Goal: Task Accomplishment & Management: Use online tool/utility

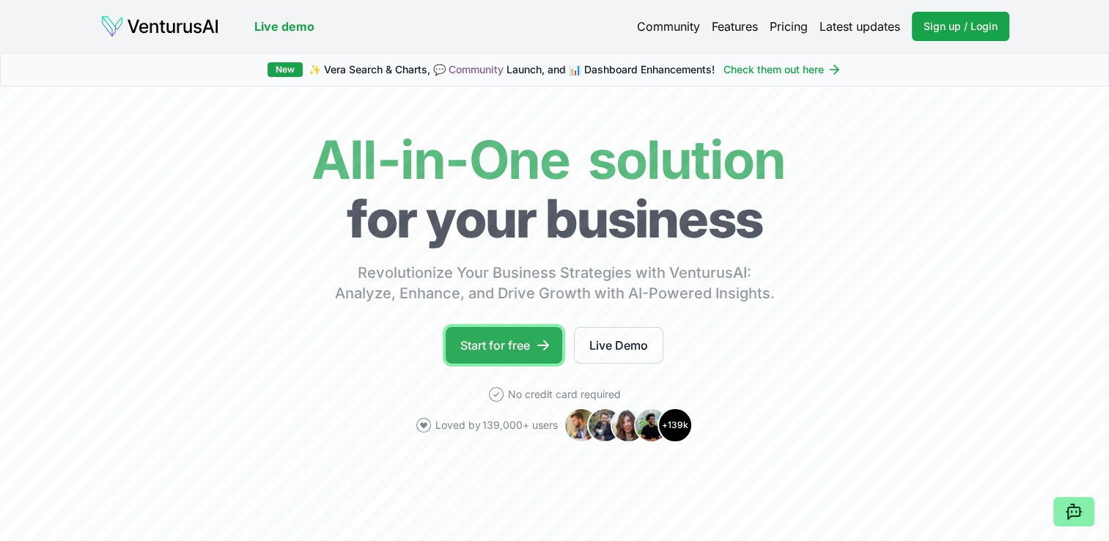
click at [513, 345] on link "Start for free" at bounding box center [504, 345] width 117 height 37
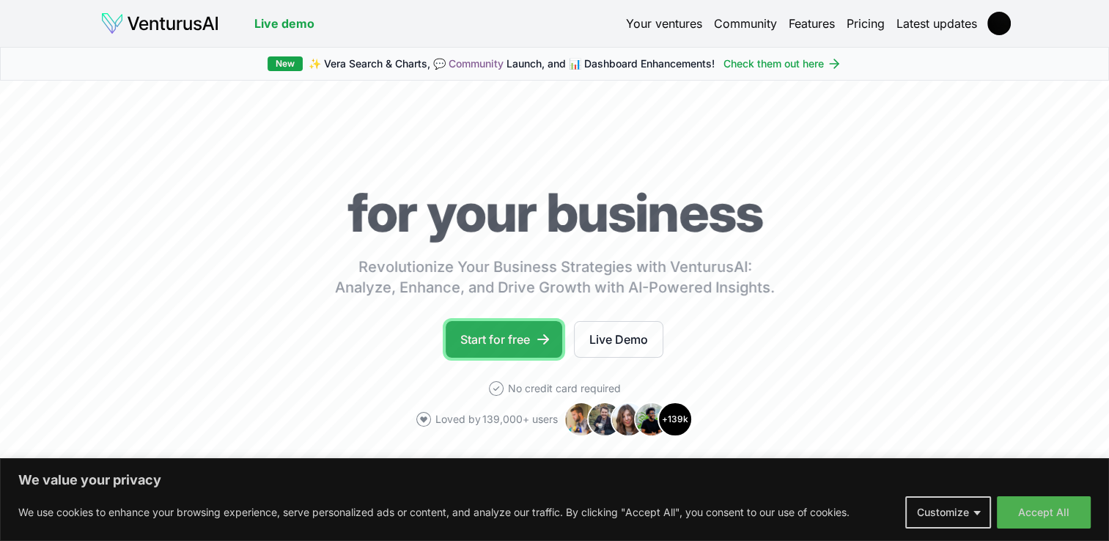
click at [523, 353] on link "Start for free" at bounding box center [504, 339] width 117 height 37
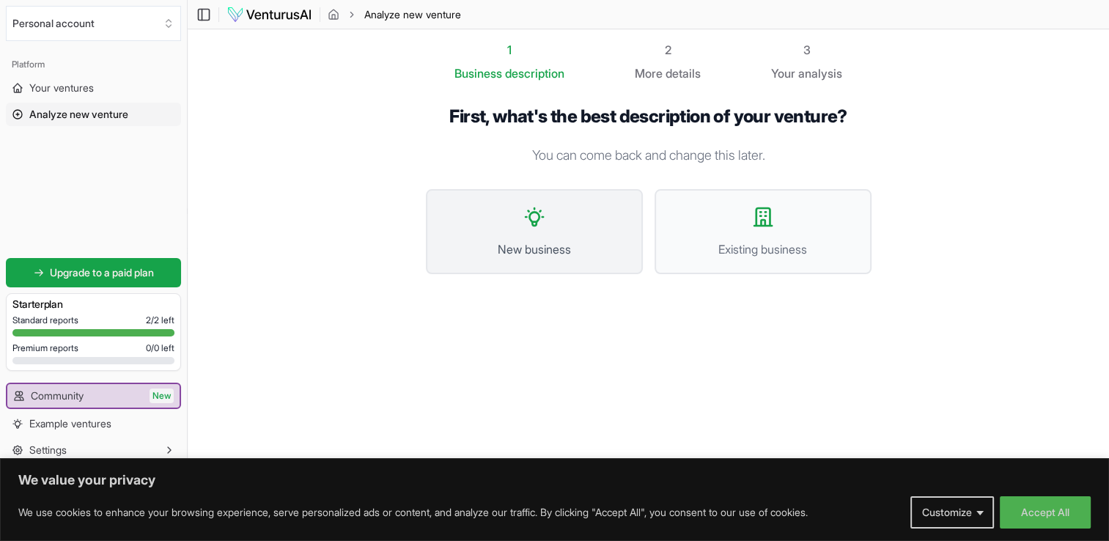
click at [528, 255] on span "New business" at bounding box center [534, 249] width 185 height 18
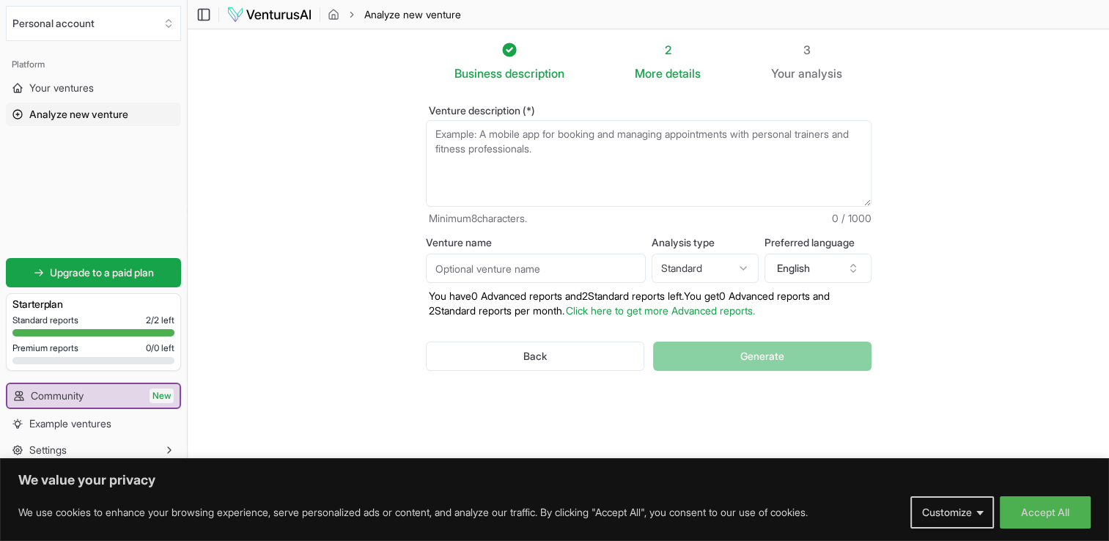
click at [548, 174] on textarea "Venture description (*)" at bounding box center [649, 163] width 446 height 86
click at [555, 284] on div "Venture name Analysis type Standard Advanced Standard Preferred language Englis…" at bounding box center [649, 277] width 446 height 81
click at [554, 270] on input "Venture name" at bounding box center [536, 268] width 220 height 29
click at [701, 256] on html "We value your privacy We use cookies to enhance your browsing experience, serve…" at bounding box center [554, 270] width 1109 height 541
drag, startPoint x: 460, startPoint y: 287, endPoint x: 630, endPoint y: 290, distance: 169.3
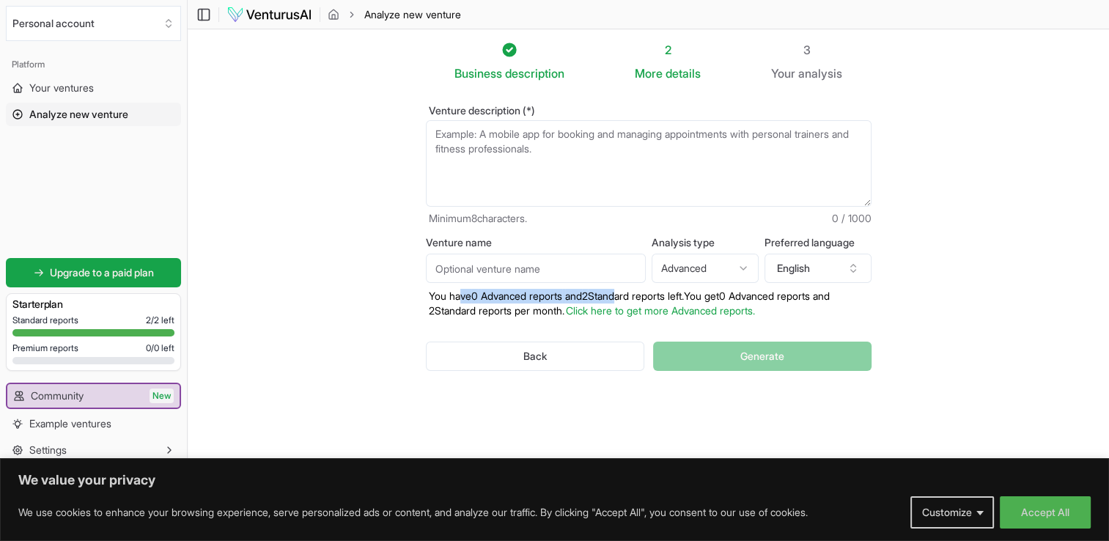
click at [630, 290] on div "Venture name Analysis type Advanced Advanced Standard Preferred language Englis…" at bounding box center [649, 277] width 446 height 81
click at [431, 320] on div "Back Generate" at bounding box center [649, 356] width 446 height 76
click at [710, 265] on html "We value your privacy We use cookies to enhance your browsing experience, serve…" at bounding box center [554, 270] width 1109 height 541
select select "standard"
click at [589, 276] on input "Venture name" at bounding box center [536, 268] width 220 height 29
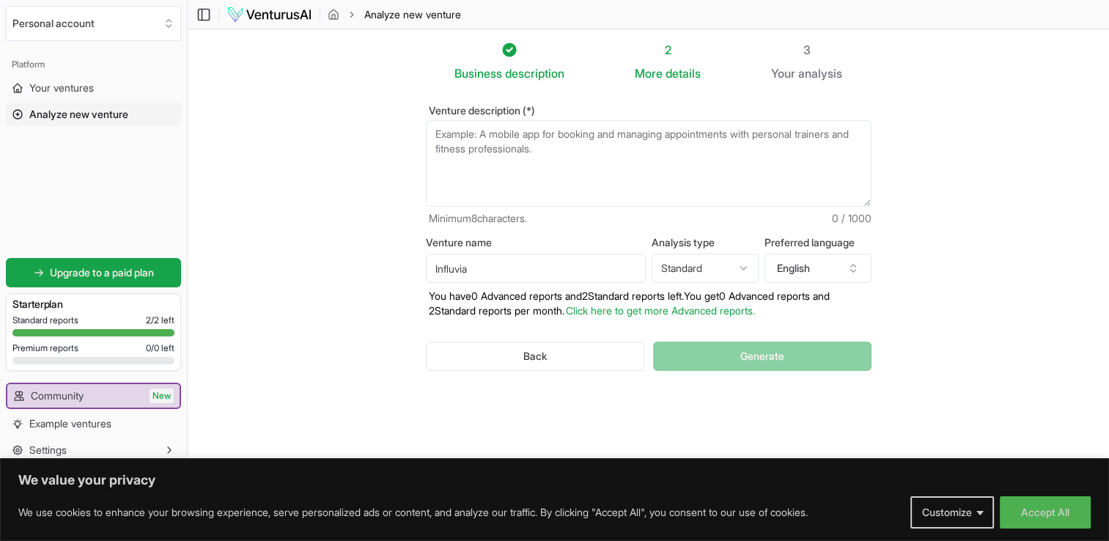
type input "Influvia"
click at [554, 154] on textarea "Venture description (*)" at bounding box center [649, 163] width 446 height 86
paste textarea "designed to connect South African SMEs like yours with reliable, affordable mic…"
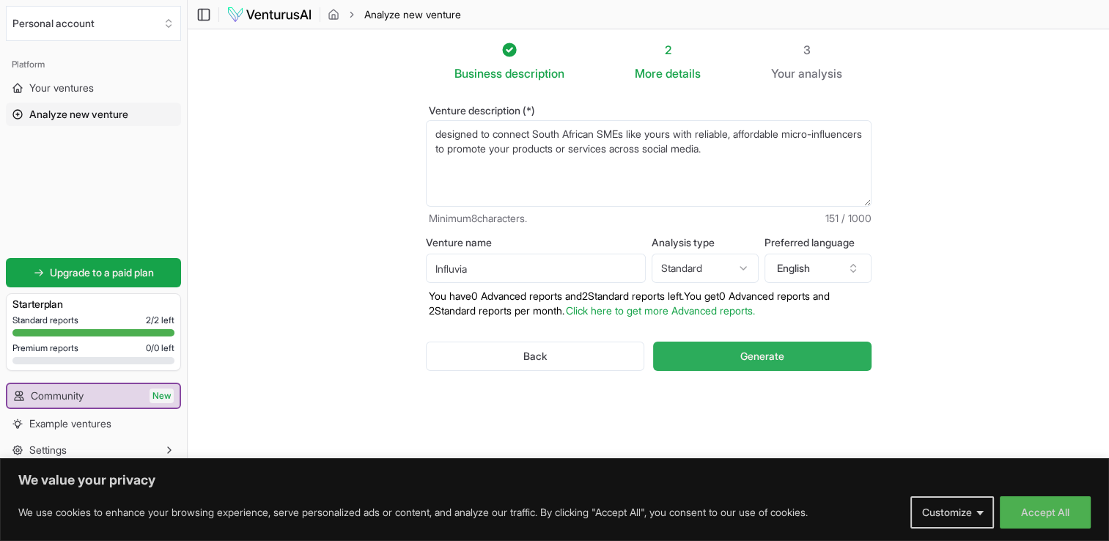
type textarea "designed to connect South African SMEs like yours with reliable, affordable mic…"
click at [727, 356] on button "Generate" at bounding box center [762, 356] width 218 height 29
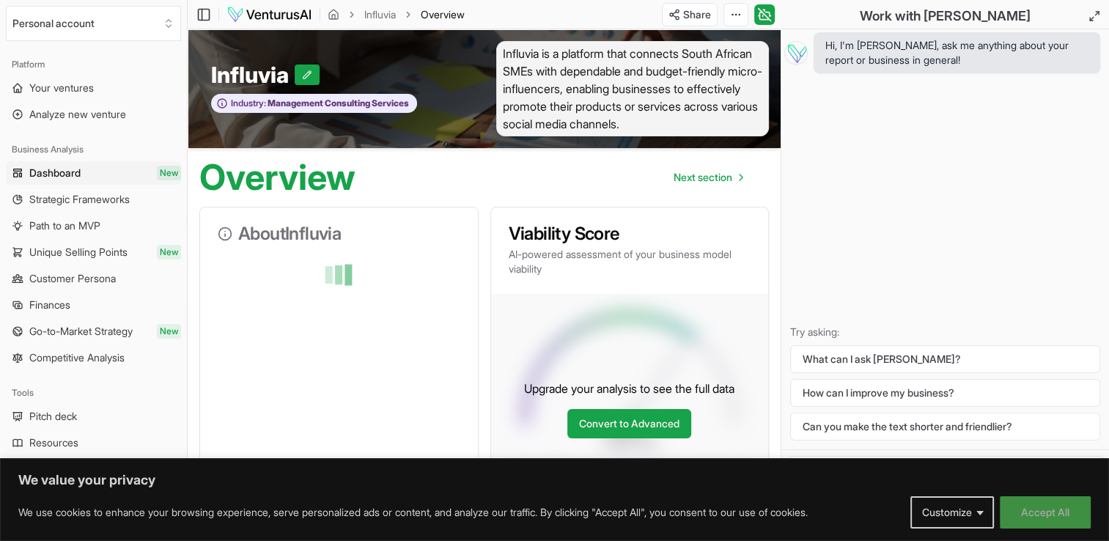
click at [1072, 523] on button "Accept All" at bounding box center [1045, 512] width 91 height 32
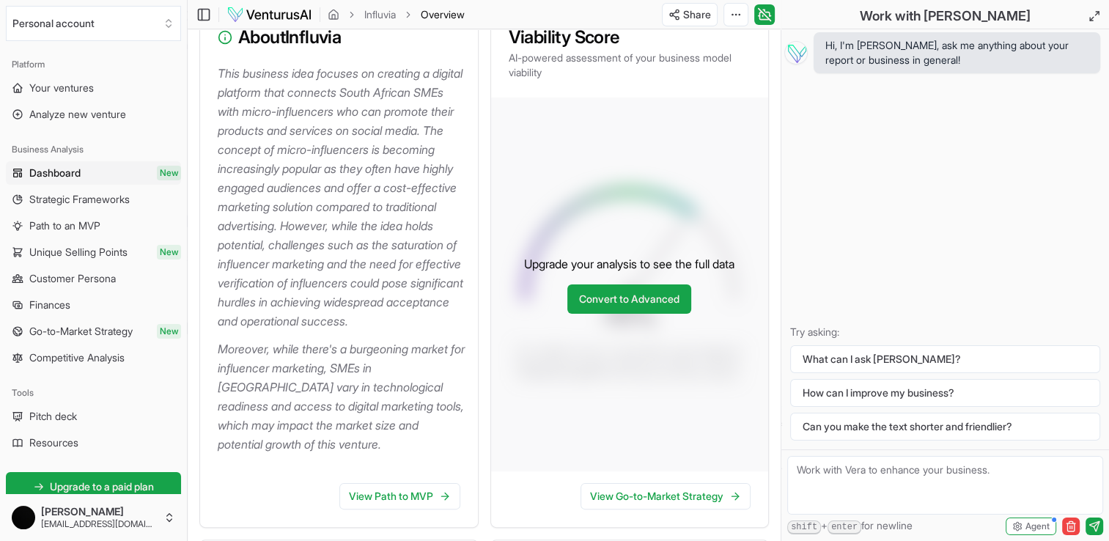
scroll to position [196, 0]
drag, startPoint x: 284, startPoint y: 250, endPoint x: 295, endPoint y: 251, distance: 11.0
click at [295, 251] on p "This business idea focuses on creating a digital platform that connects South A…" at bounding box center [342, 197] width 248 height 267
drag, startPoint x: 295, startPoint y: 251, endPoint x: 288, endPoint y: 259, distance: 11.4
click at [288, 259] on p "This business idea focuses on creating a digital platform that connects South A…" at bounding box center [342, 197] width 248 height 267
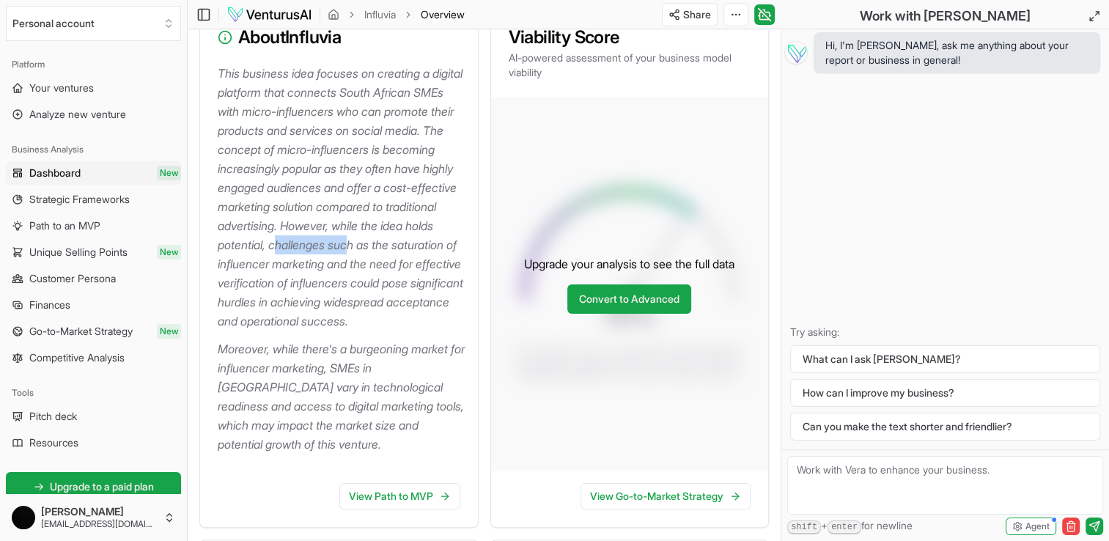
drag, startPoint x: 276, startPoint y: 281, endPoint x: 355, endPoint y: 280, distance: 78.4
click at [355, 280] on p "This business idea focuses on creating a digital platform that connects South A…" at bounding box center [342, 197] width 248 height 267
drag, startPoint x: 355, startPoint y: 280, endPoint x: 338, endPoint y: 302, distance: 27.7
click at [338, 302] on p "This business idea focuses on creating a digital platform that connects South A…" at bounding box center [342, 197] width 248 height 267
drag, startPoint x: 338, startPoint y: 302, endPoint x: 402, endPoint y: 314, distance: 65.0
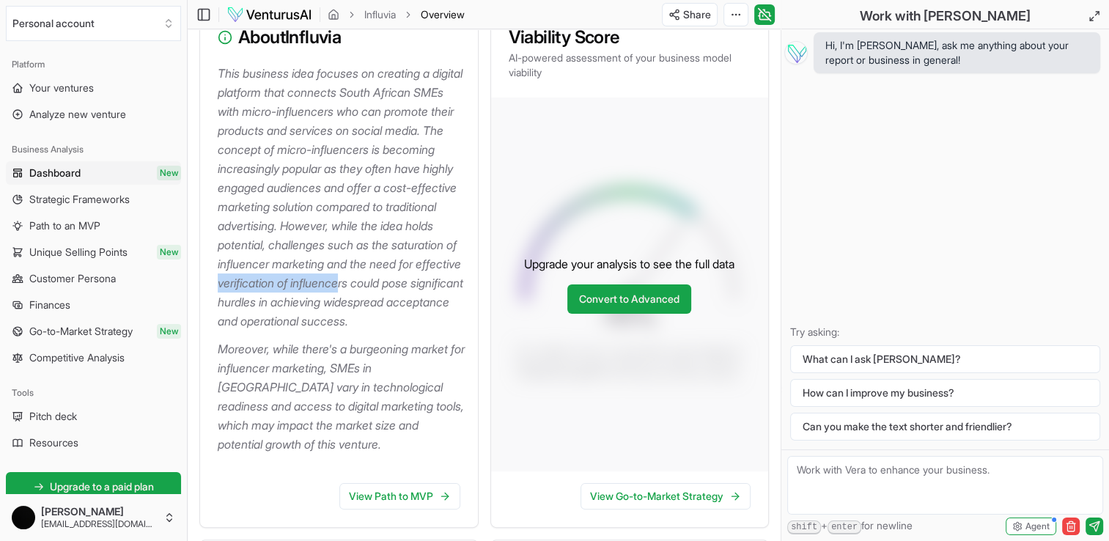
click at [402, 314] on p "This business idea focuses on creating a digital platform that connects South A…" at bounding box center [342, 197] width 248 height 267
click at [249, 331] on p "This business idea focuses on creating a digital platform that connects South A…" at bounding box center [342, 197] width 248 height 267
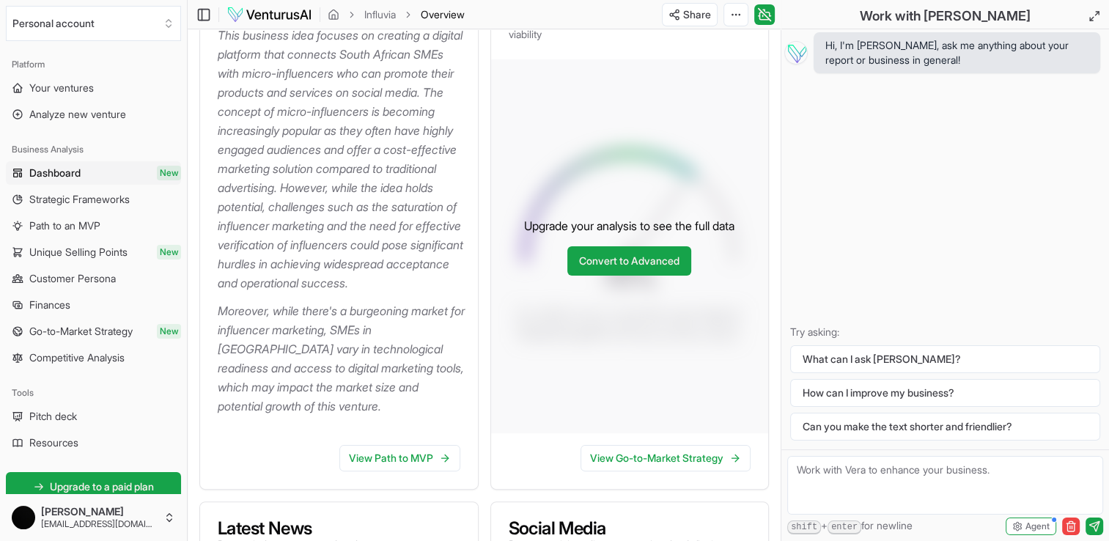
scroll to position [243, 0]
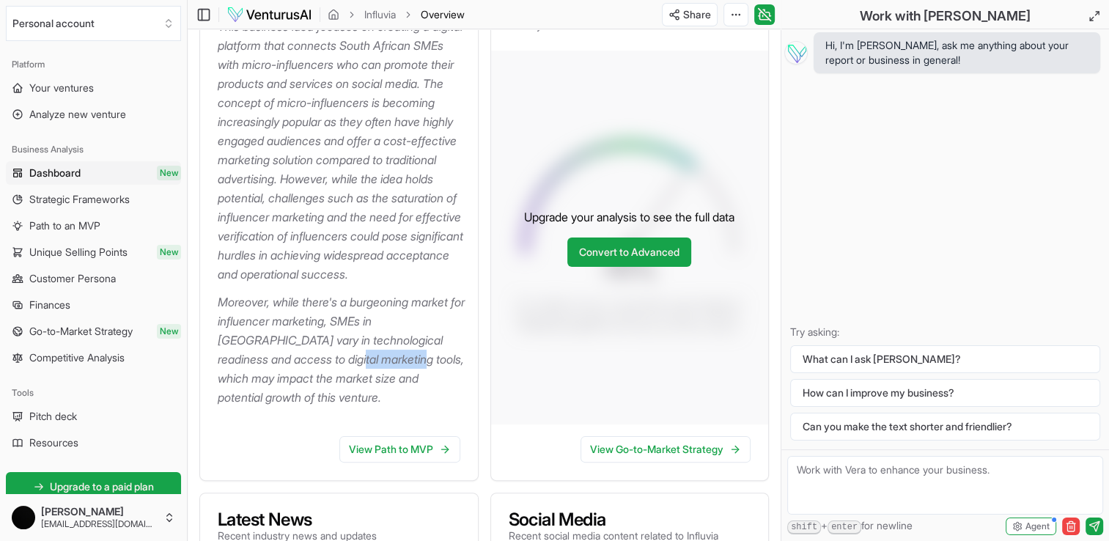
drag, startPoint x: 318, startPoint y: 415, endPoint x: 386, endPoint y: 417, distance: 68.2
click at [386, 407] on p "Moreover, while there's a burgeoning market for influencer marketing, SMEs in S…" at bounding box center [342, 349] width 248 height 114
drag, startPoint x: 386, startPoint y: 417, endPoint x: 425, endPoint y: 414, distance: 39.0
click at [425, 407] on p "Moreover, while there's a burgeoning market for influencer marketing, SMEs in S…" at bounding box center [342, 349] width 248 height 114
drag, startPoint x: 425, startPoint y: 414, endPoint x: 352, endPoint y: 435, distance: 76.3
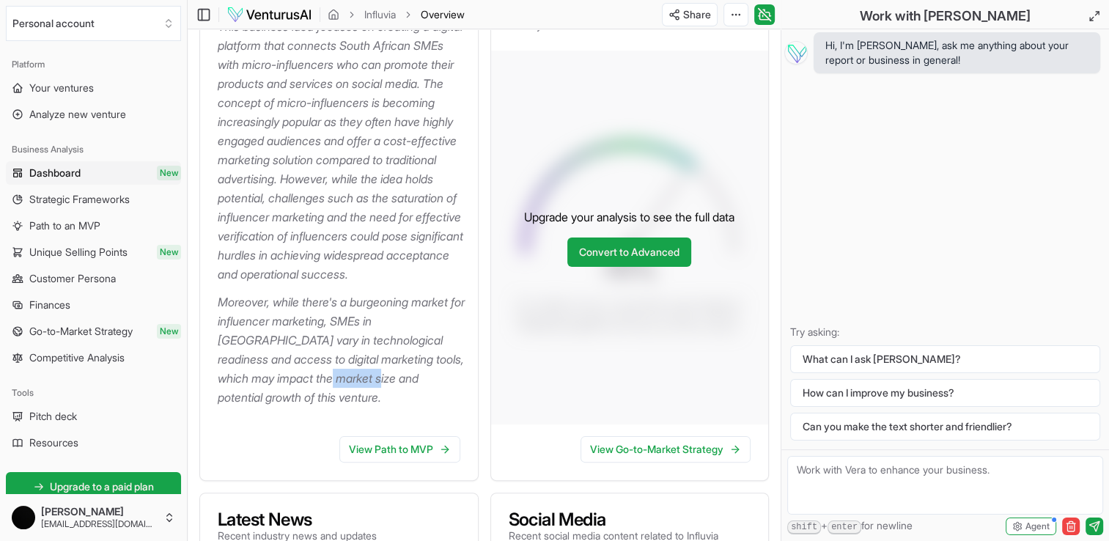
click at [352, 407] on p "Moreover, while there's a burgeoning market for influencer marketing, SMEs in S…" at bounding box center [342, 349] width 248 height 114
drag, startPoint x: 352, startPoint y: 435, endPoint x: 334, endPoint y: 460, distance: 29.9
click at [334, 407] on p "Moreover, while there's a burgeoning market for influencer marketing, SMEs in S…" at bounding box center [342, 349] width 248 height 114
click at [364, 463] on link "View Path to MVP" at bounding box center [399, 449] width 121 height 26
